Goal: Task Accomplishment & Management: Manage account settings

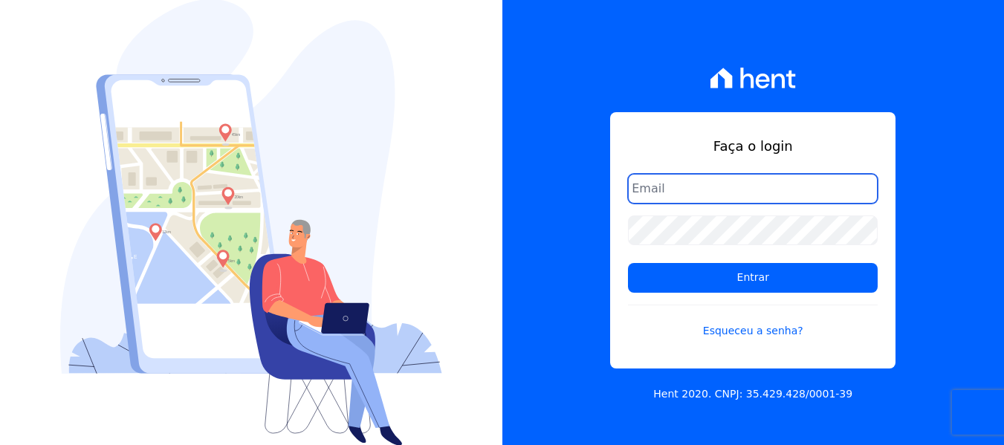
click at [677, 193] on input "email" at bounding box center [753, 189] width 250 height 30
click at [723, 184] on input "email" at bounding box center [753, 189] width 250 height 30
type input "[EMAIL_ADDRESS][DOMAIN_NAME]"
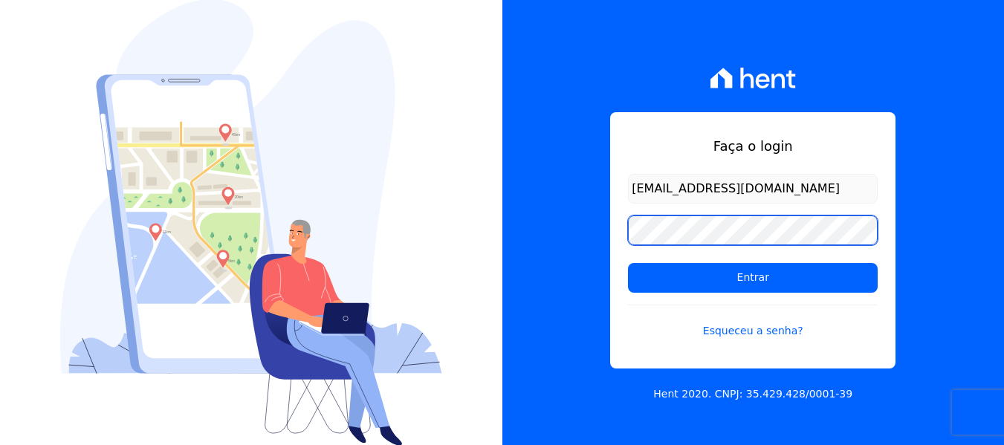
click at [628, 263] on input "Entrar" at bounding box center [753, 278] width 250 height 30
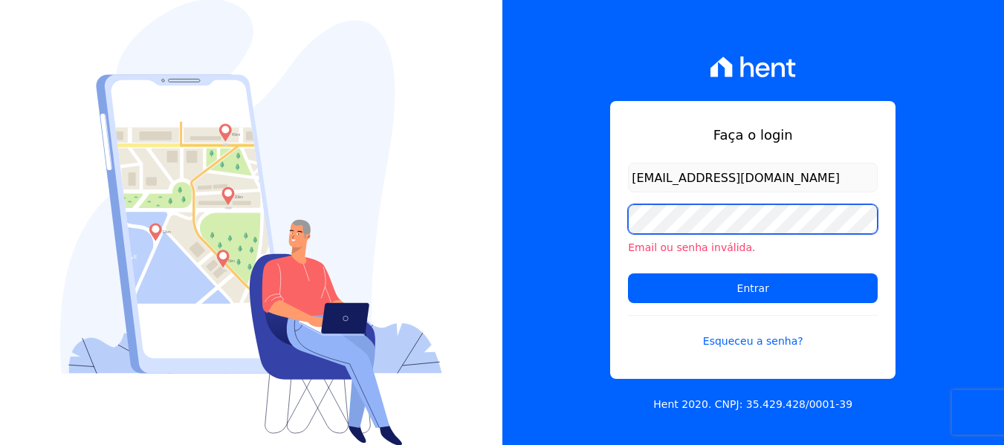
click at [628, 274] on input "Entrar" at bounding box center [753, 289] width 250 height 30
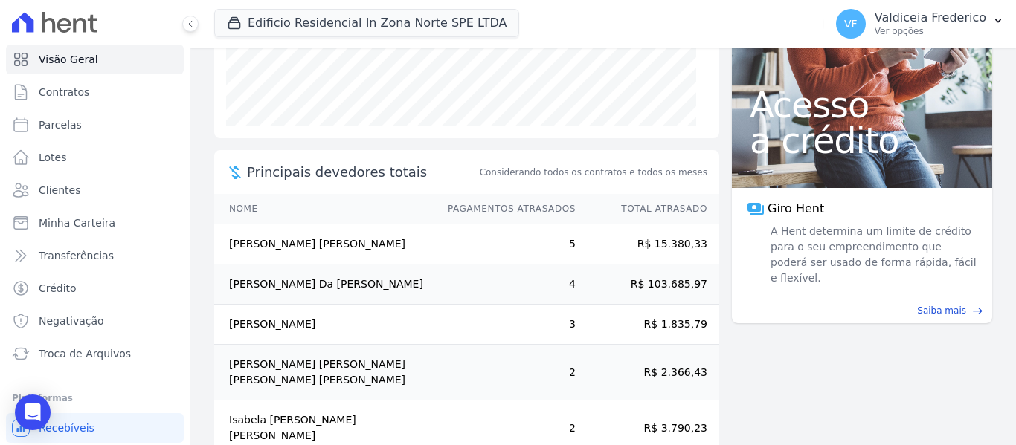
scroll to position [314, 0]
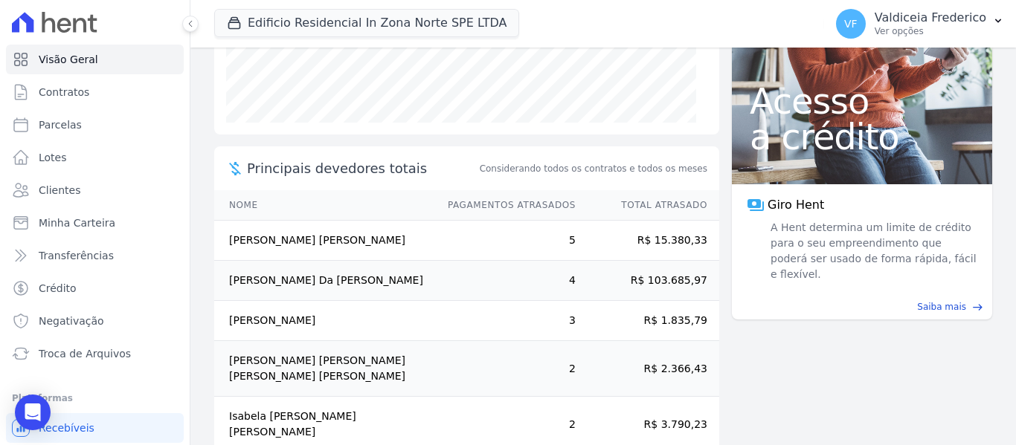
click at [474, 199] on th "Pagamentos Atrasados" at bounding box center [504, 205] width 143 height 30
click at [341, 168] on span "Principais devedores totais" at bounding box center [362, 168] width 230 height 20
click at [79, 253] on span "Transferências" at bounding box center [76, 255] width 75 height 15
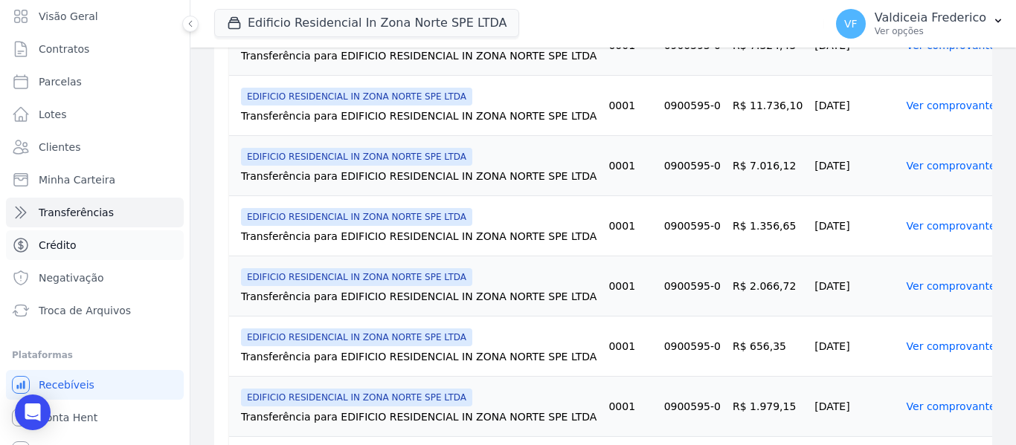
scroll to position [63, 0]
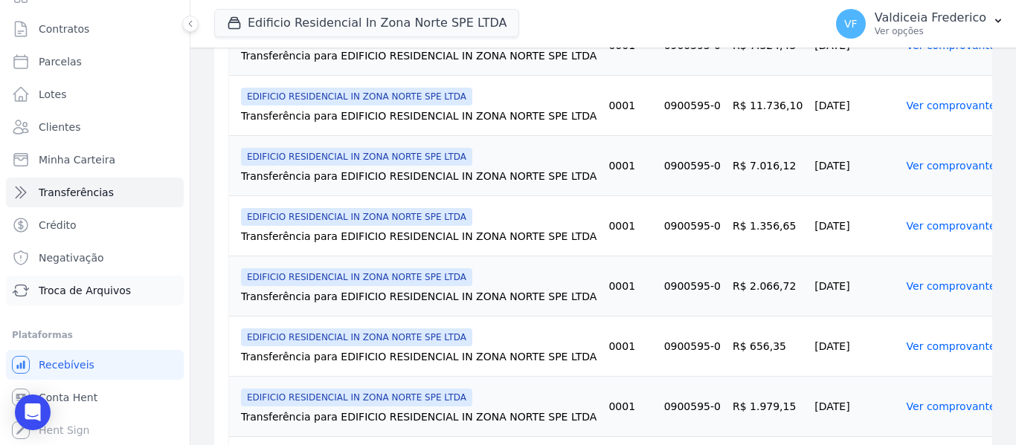
click at [97, 288] on span "Troca de Arquivos" at bounding box center [85, 290] width 92 height 15
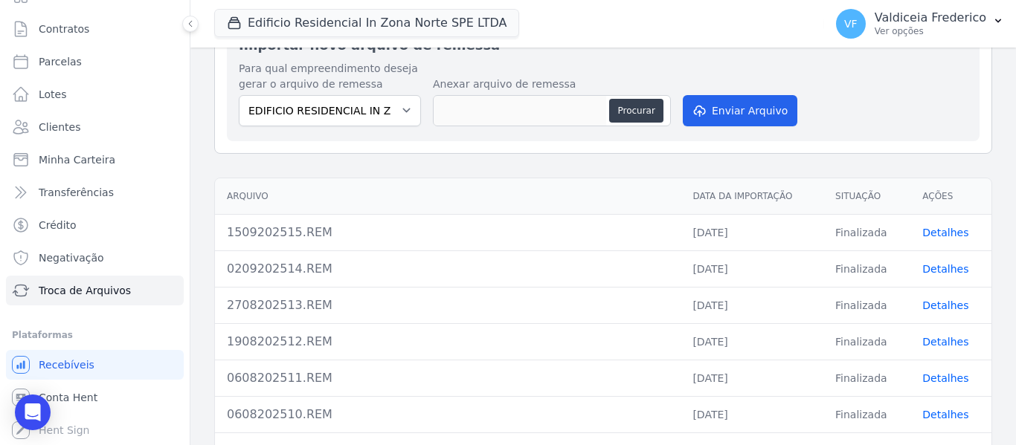
scroll to position [223, 0]
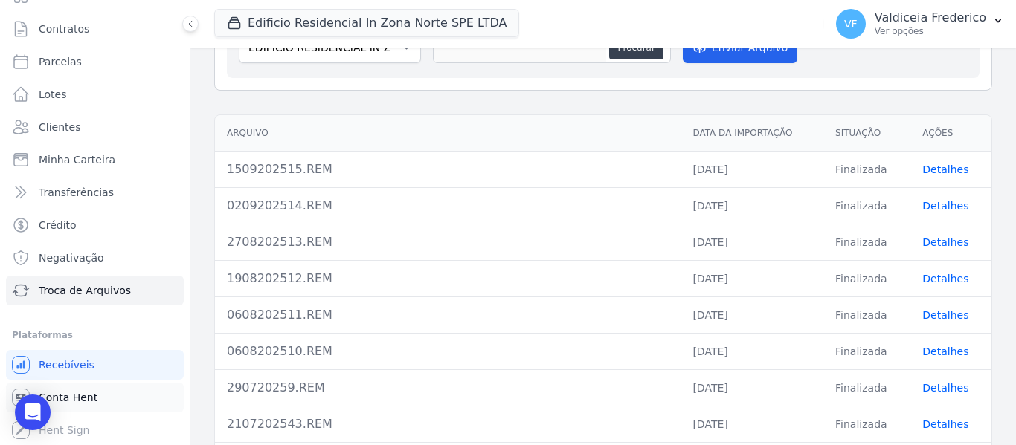
click at [62, 408] on link "Conta Hent" at bounding box center [95, 398] width 178 height 30
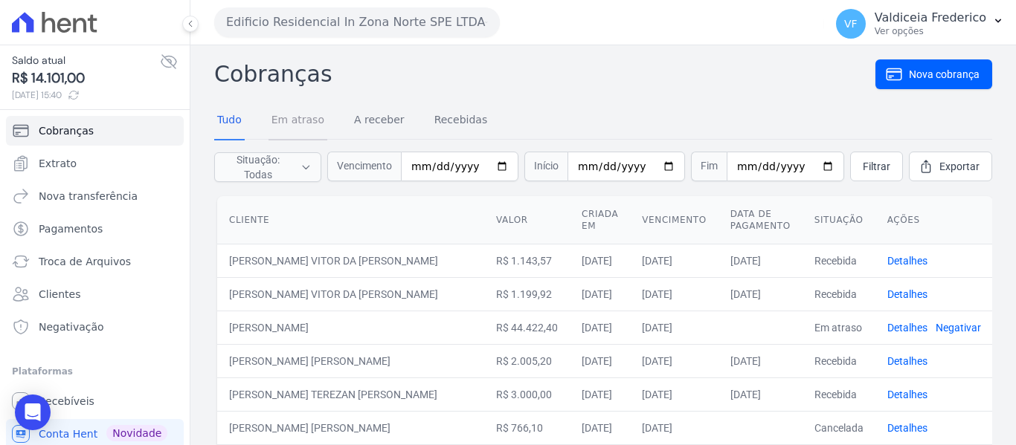
click at [309, 113] on link "Em atraso" at bounding box center [297, 121] width 59 height 39
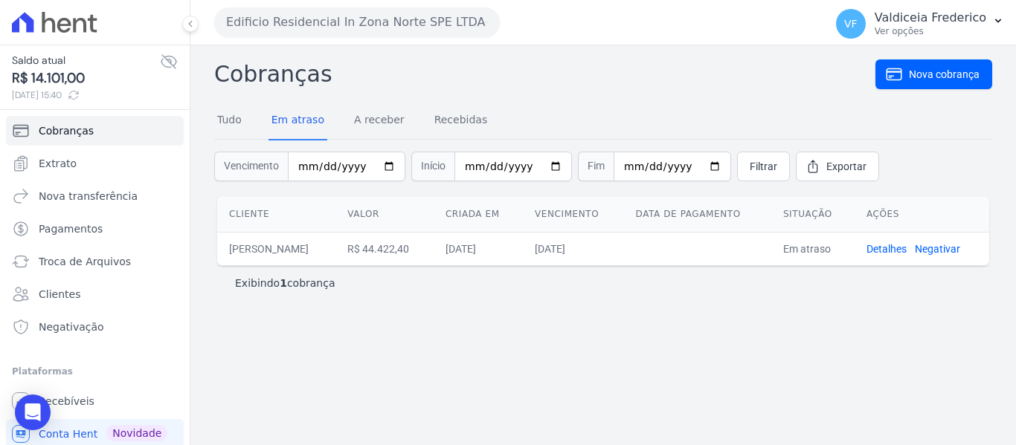
click at [332, 109] on div "Tudo Em atraso A receber Recebidas" at bounding box center [352, 121] width 276 height 39
click at [353, 123] on link "A receber" at bounding box center [379, 121] width 57 height 39
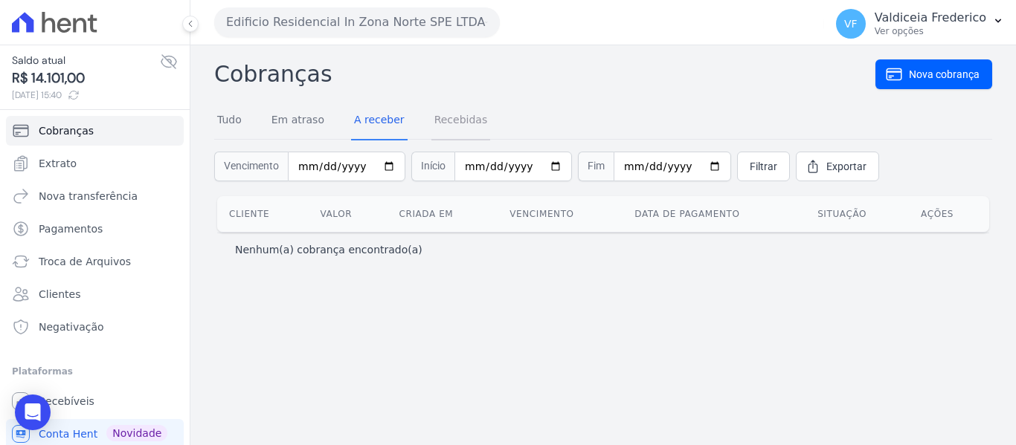
click at [436, 124] on link "Recebidas" at bounding box center [460, 121] width 59 height 39
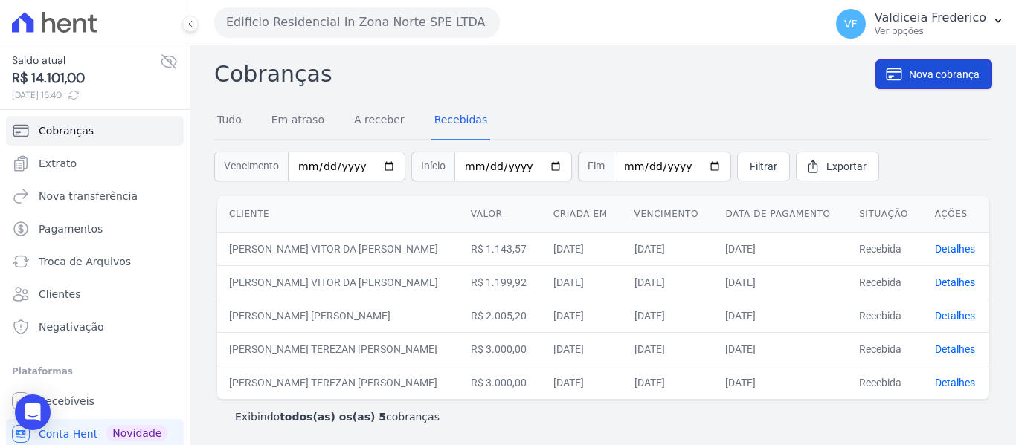
click at [918, 71] on span "Nova cobrança" at bounding box center [944, 74] width 71 height 15
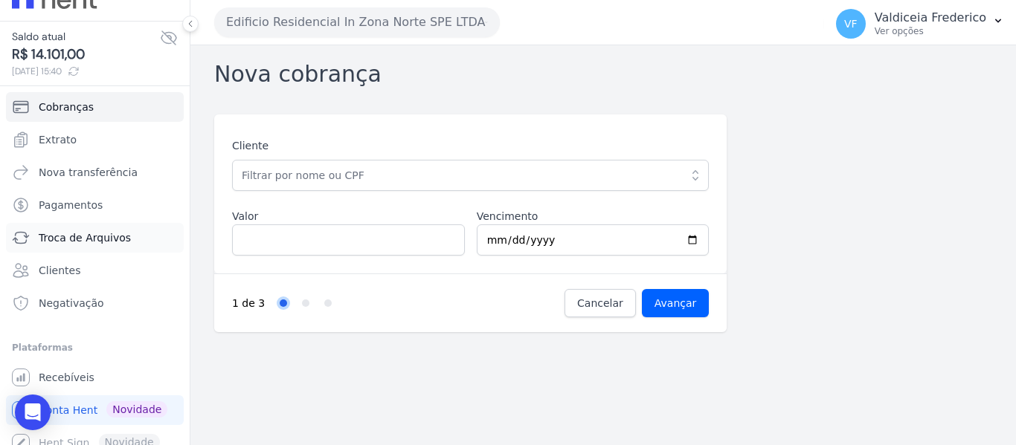
scroll to position [36, 0]
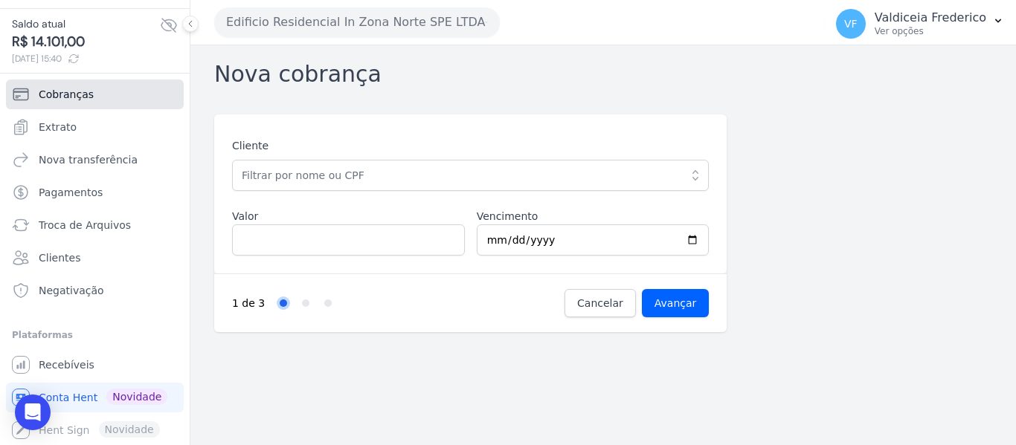
click at [86, 90] on span "Cobranças" at bounding box center [66, 94] width 55 height 15
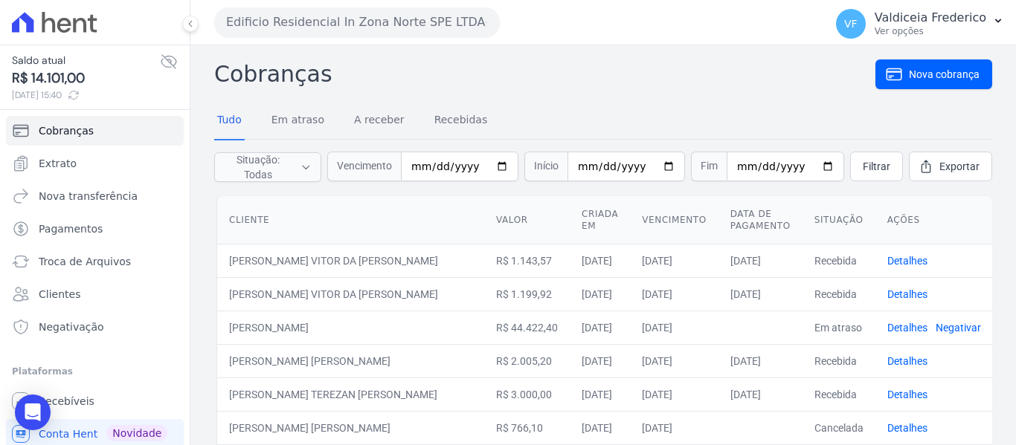
scroll to position [36, 0]
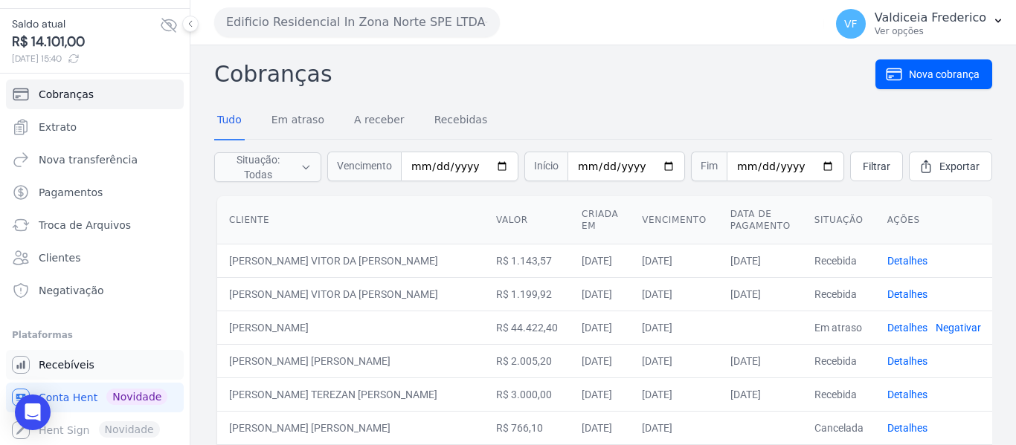
click at [57, 373] on link "Recebíveis" at bounding box center [95, 365] width 178 height 30
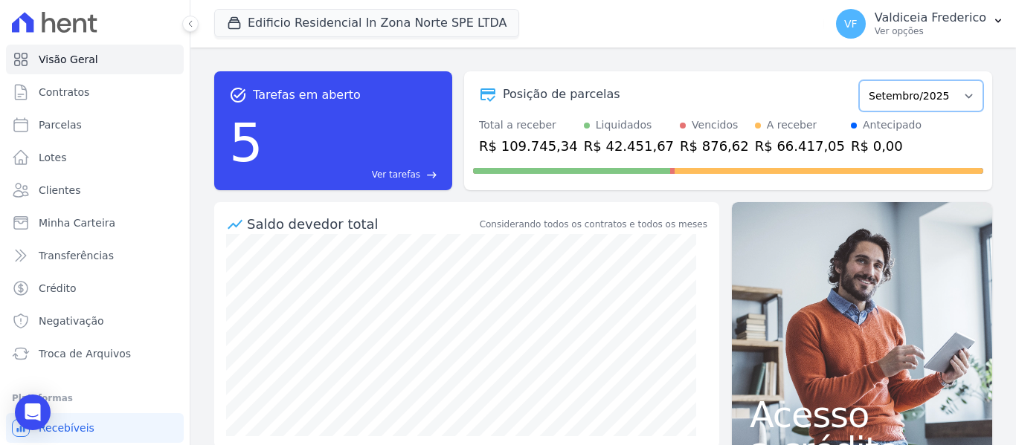
click at [892, 97] on select "Agosto/2023 Setembro/2023 Outubro/2023 Novembro/2023 Dezembro/2023 Janeiro/2024…" at bounding box center [921, 95] width 124 height 31
click at [48, 114] on link "Parcelas" at bounding box center [95, 125] width 178 height 30
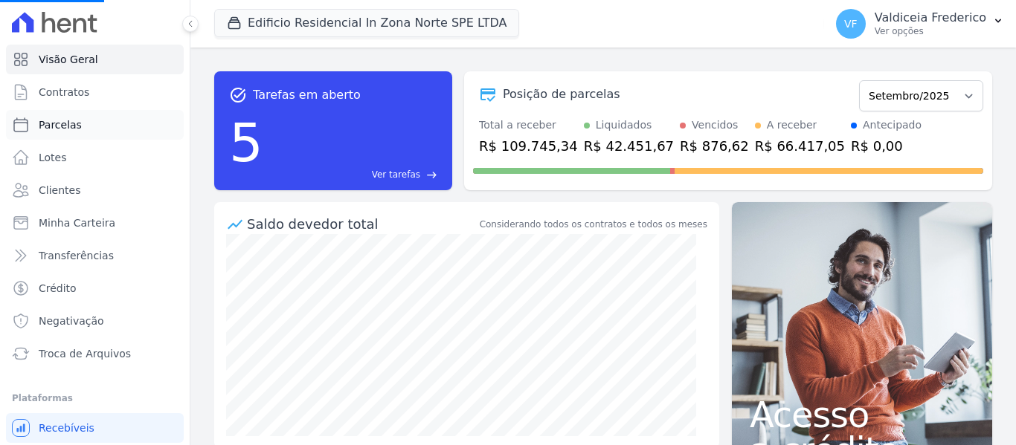
select select
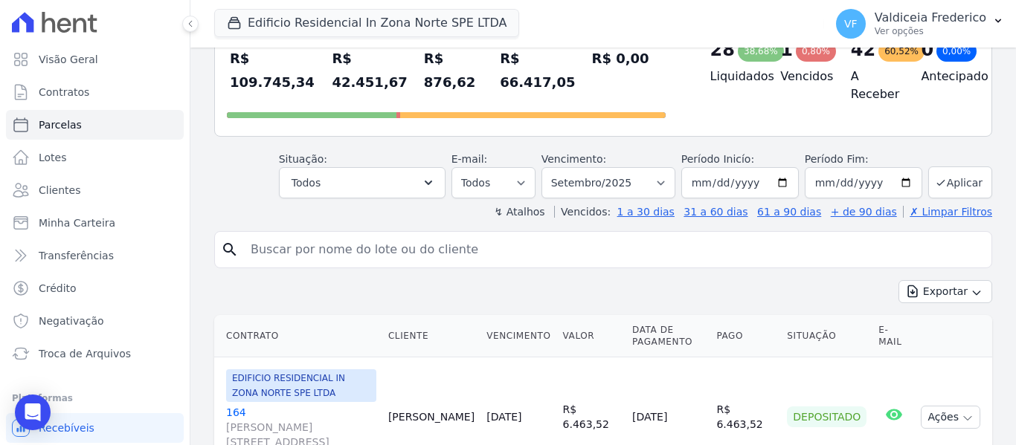
scroll to position [149, 0]
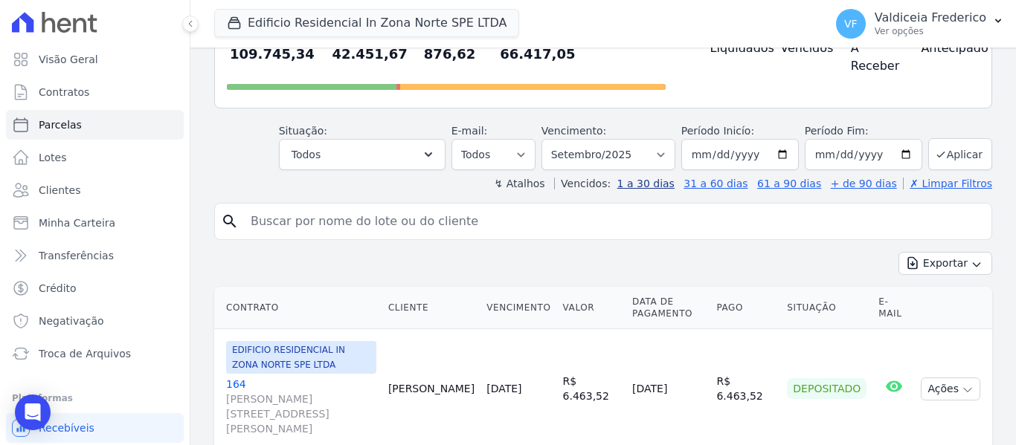
click at [670, 178] on link "1 a 30 dias" at bounding box center [645, 184] width 57 height 12
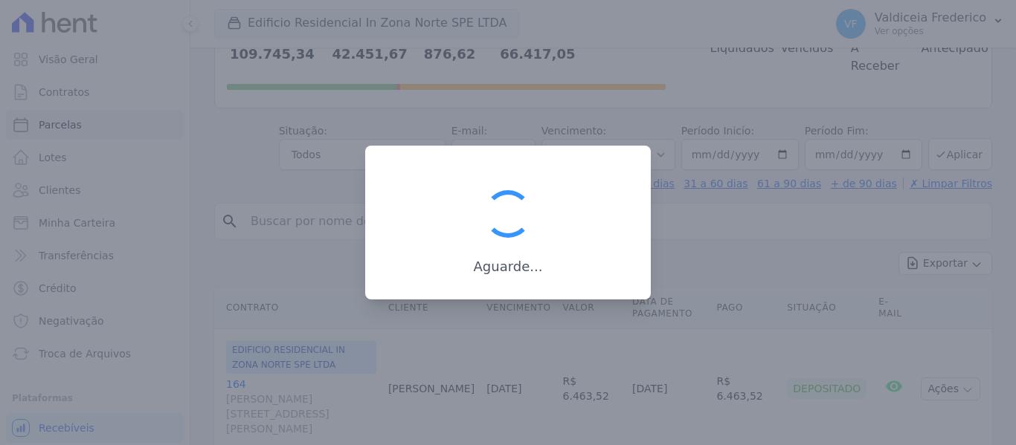
select select
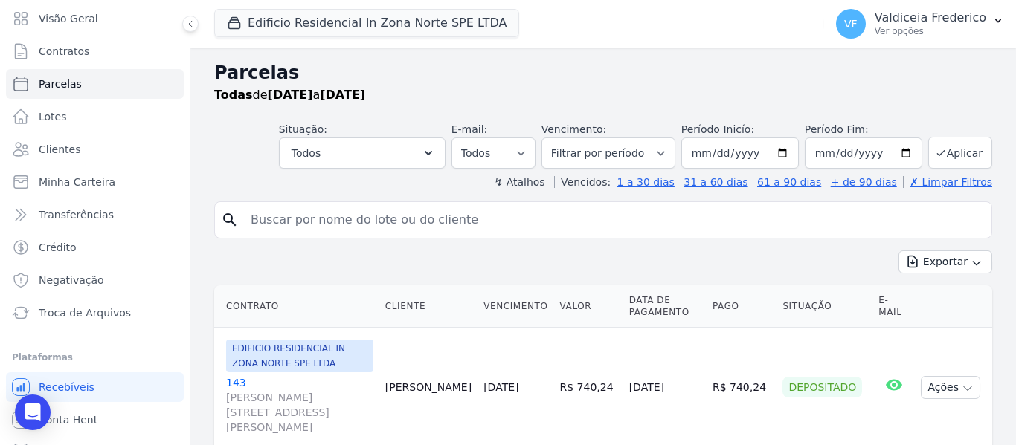
scroll to position [63, 0]
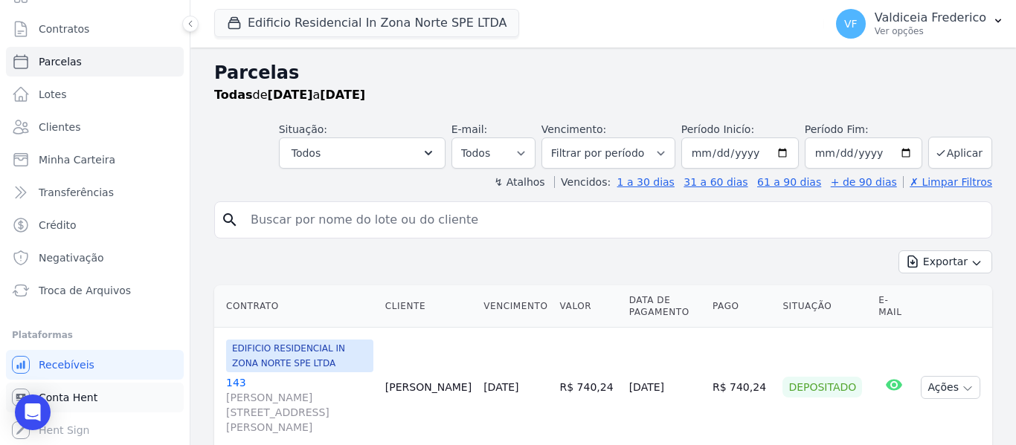
click at [65, 401] on span "Conta Hent" at bounding box center [68, 397] width 59 height 15
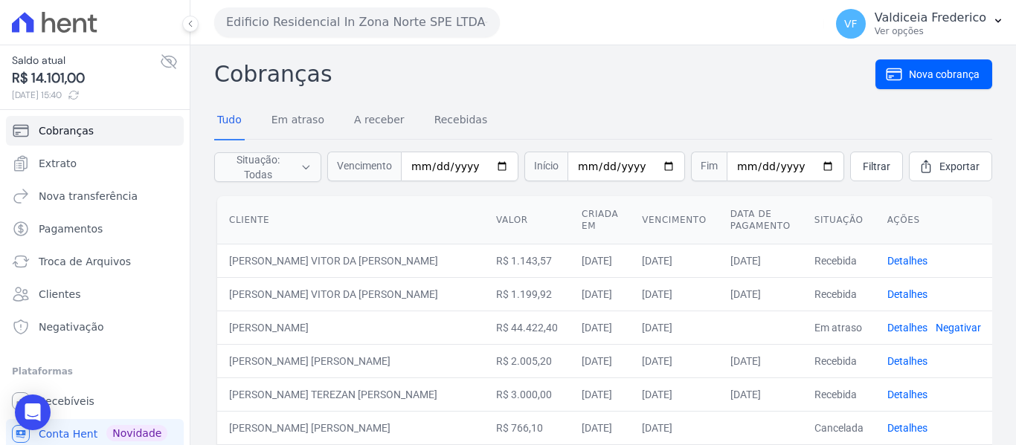
scroll to position [36, 0]
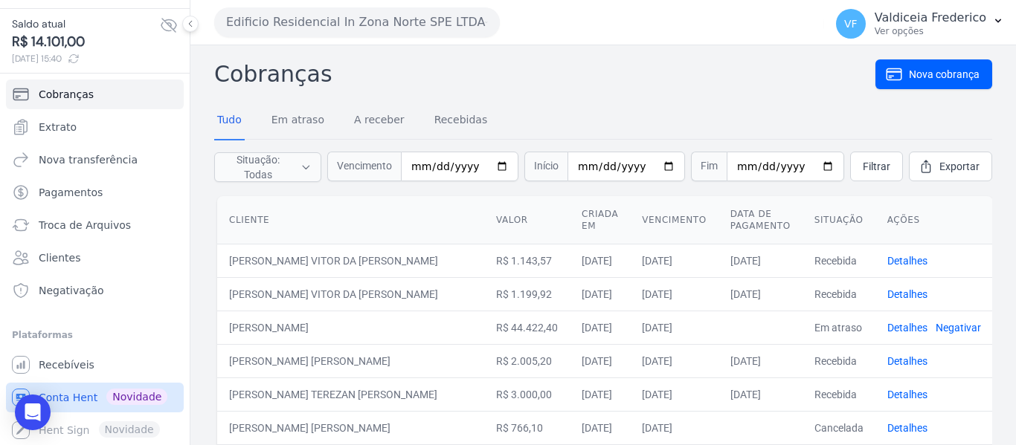
click at [82, 393] on span "Conta Hent" at bounding box center [68, 397] width 59 height 15
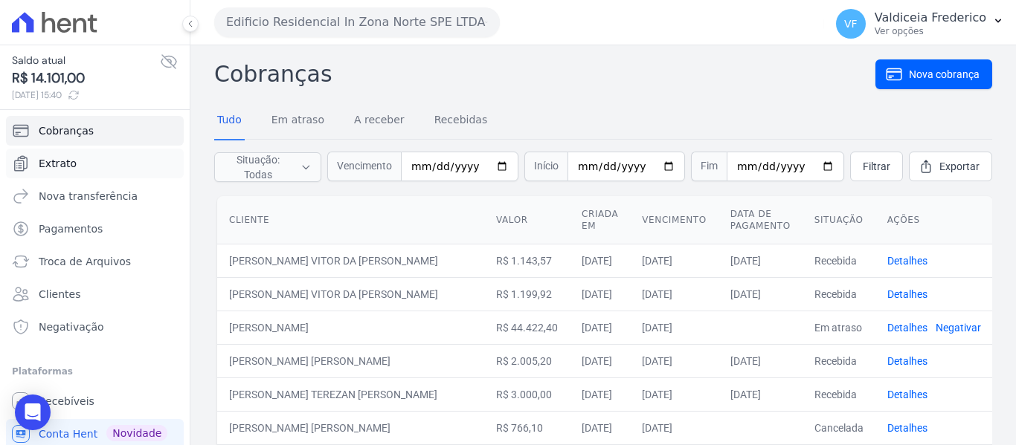
click at [90, 170] on link "Extrato" at bounding box center [95, 164] width 178 height 30
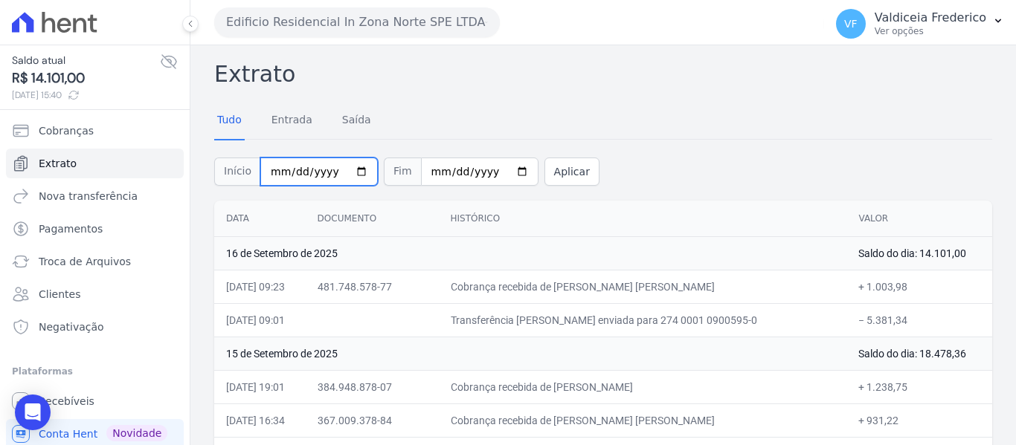
click at [270, 177] on input "2025-09-01" at bounding box center [318, 172] width 117 height 28
type input "2025-09-29"
type input "2025-08-29"
click at [572, 173] on button "Aplicar" at bounding box center [571, 172] width 55 height 28
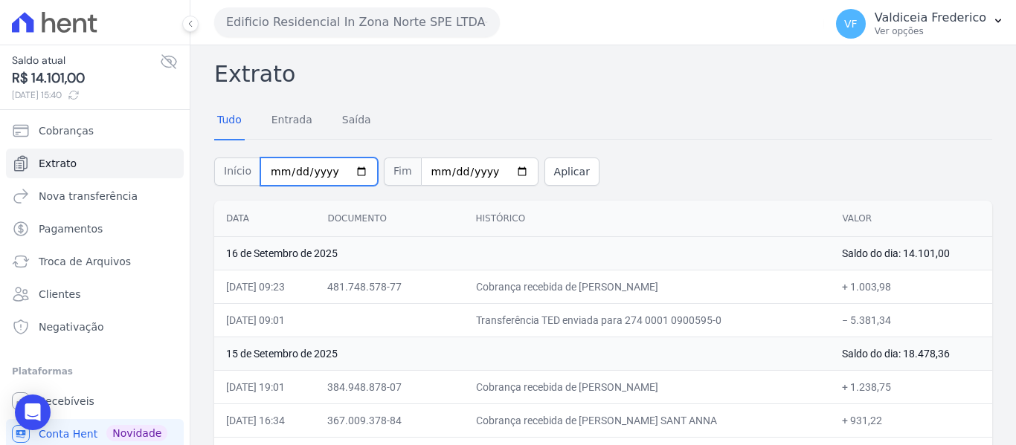
click at [262, 169] on input "2025-08-29" at bounding box center [318, 172] width 117 height 28
type input "2025-08-25"
click at [563, 167] on button "Aplicar" at bounding box center [571, 172] width 55 height 28
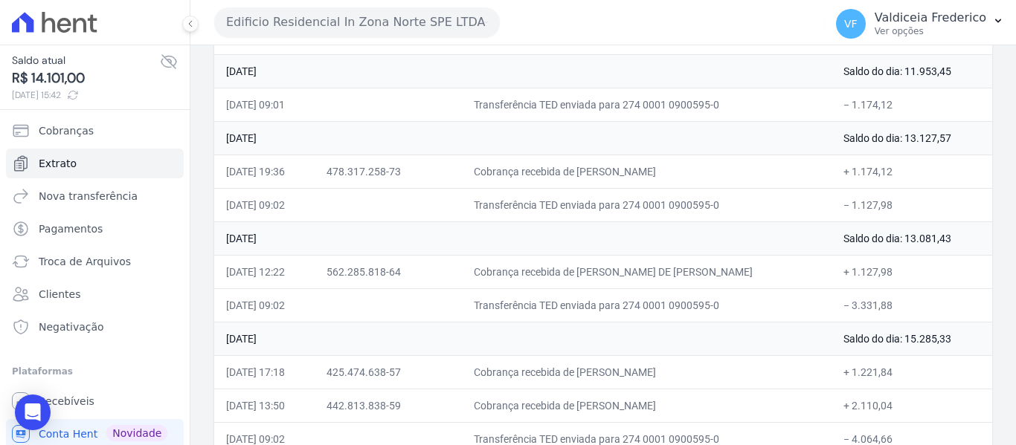
scroll to position [2079, 0]
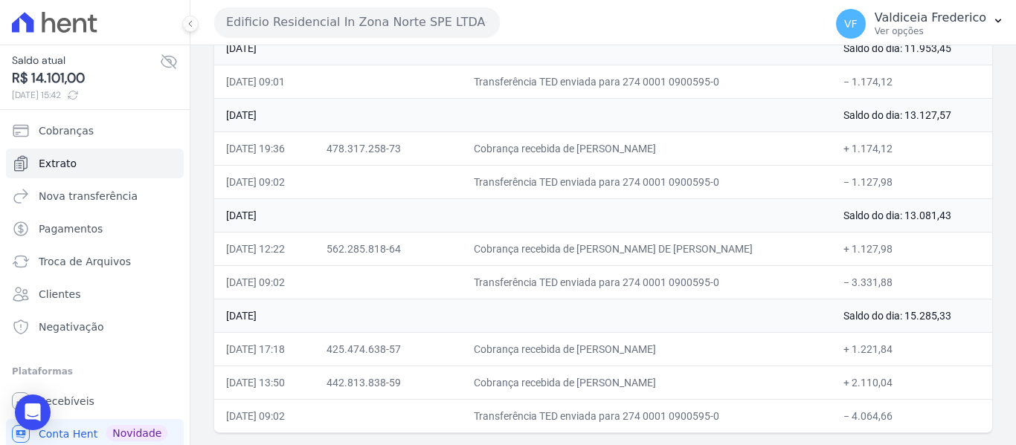
click at [936, 316] on td "Saldo do dia: 15.285,33" at bounding box center [911, 315] width 161 height 33
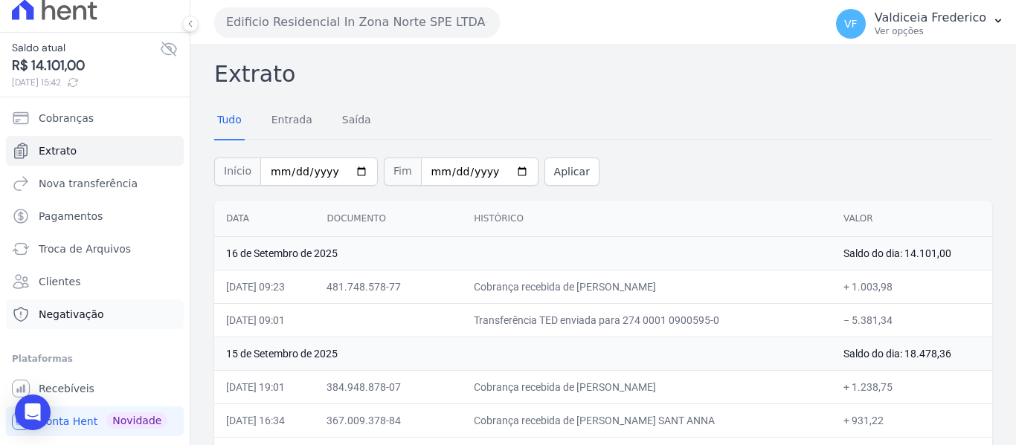
scroll to position [0, 0]
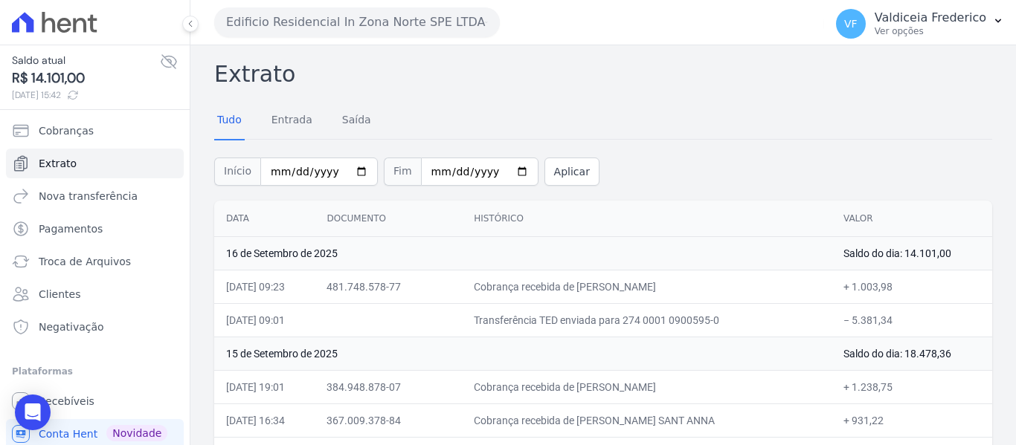
click at [355, 30] on button "Edificio Residencial In Zona Norte SPE LTDA" at bounding box center [357, 22] width 286 height 30
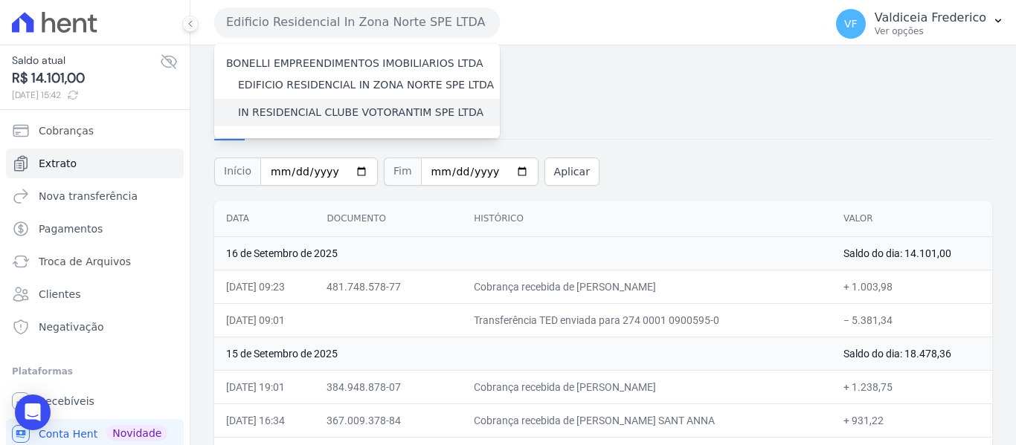
click at [323, 118] on label "IN RESIDENCIAL CLUBE VOTORANTIM SPE LTDA" at bounding box center [360, 113] width 245 height 16
click at [0, 0] on input "IN RESIDENCIAL CLUBE VOTORANTIM SPE LTDA" at bounding box center [0, 0] width 0 height 0
